Goal: Task Accomplishment & Management: Manage account settings

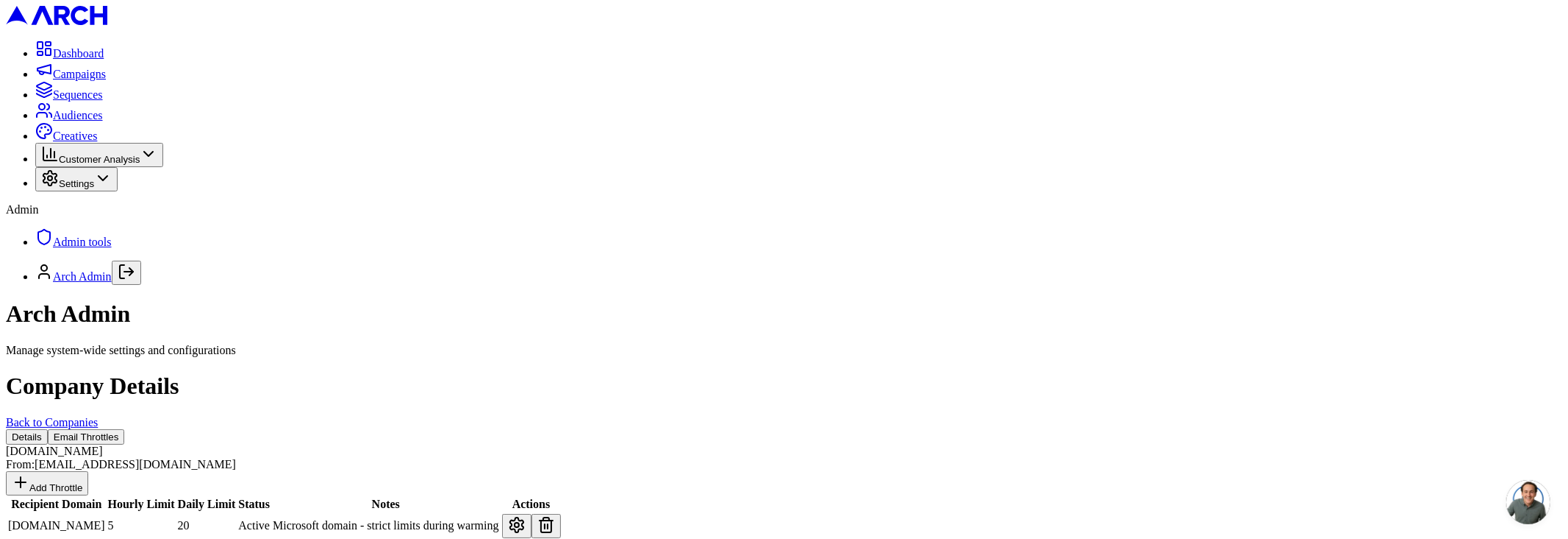
click at [88, 471] on button "Add Throttle" at bounding box center [47, 483] width 82 height 24
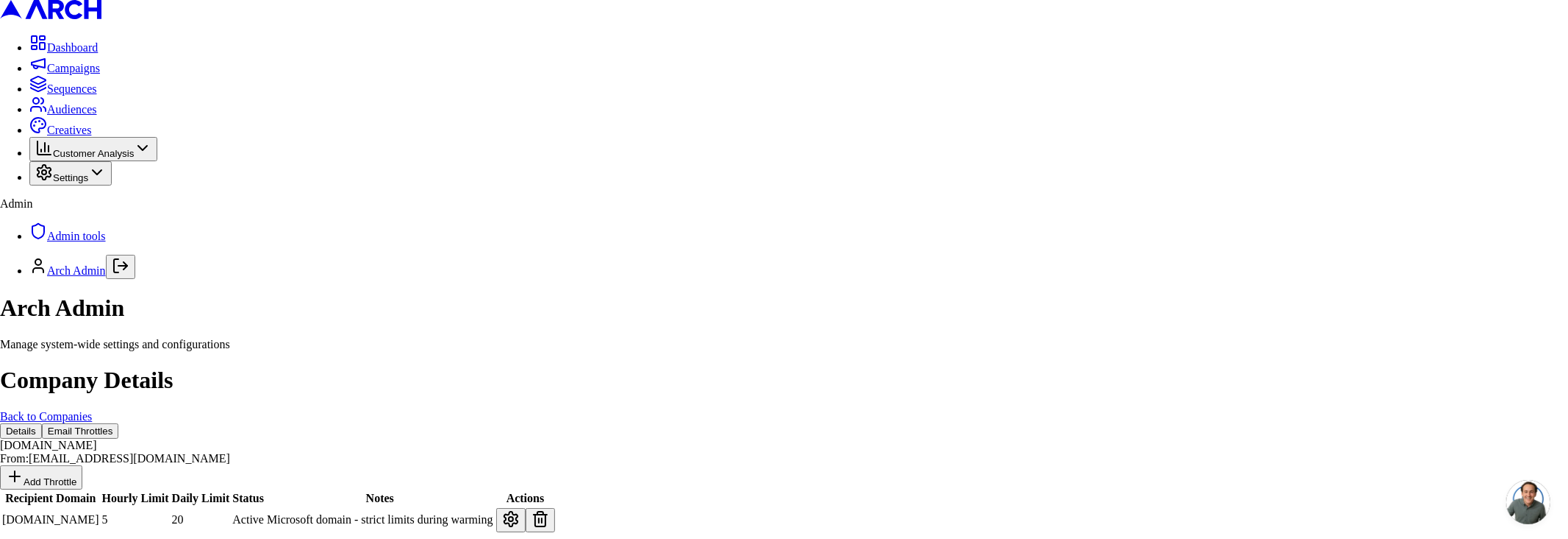
click at [737, 182] on body "Dashboard Campaigns Sequences Audiences Creatives Customer Analysis Settings Ad…" at bounding box center [784, 373] width 1568 height 746
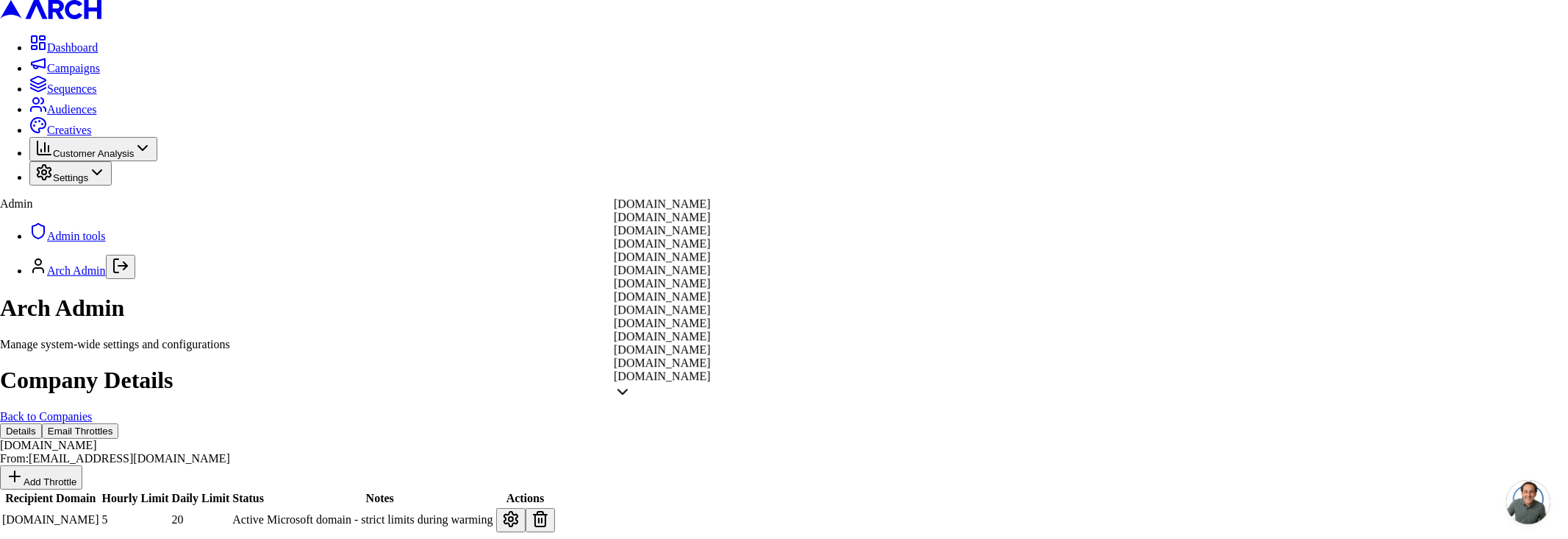
click at [757, 153] on body "Dashboard Campaigns Sequences Audiences Creatives Customer Analysis Settings Ad…" at bounding box center [784, 373] width 1568 height 746
